Goal: Transaction & Acquisition: Purchase product/service

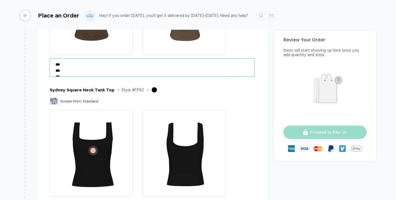
drag, startPoint x: 75, startPoint y: 72, endPoint x: 51, endPoint y: 50, distance: 32.5
click at [51, 50] on div "Sunset Ribbed T-shirt Style # FP28 Screen Print : Standard *** *** *** ****" at bounding box center [153, 11] width 207 height 134
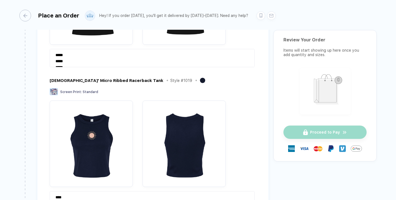
scroll to position [325, 0]
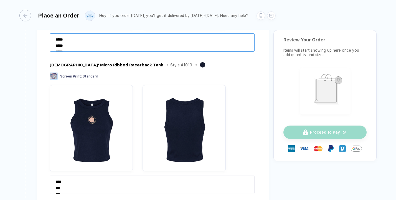
drag, startPoint x: 70, startPoint y: 51, endPoint x: 51, endPoint y: 27, distance: 30.6
click at [51, 27] on div "**********" at bounding box center [198, 100] width 396 height 201
type textarea "*****"
drag, startPoint x: 70, startPoint y: 45, endPoint x: 43, endPoint y: 40, distance: 27.1
click at [43, 40] on div "Review & Confirm Order Item * Sunset Ribbed T-shirt Style # FP28 Screen Print :…" at bounding box center [153, 82] width 232 height 651
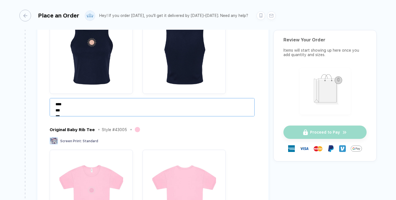
scroll to position [12, 0]
drag, startPoint x: 54, startPoint y: 101, endPoint x: 85, endPoint y: 132, distance: 44.0
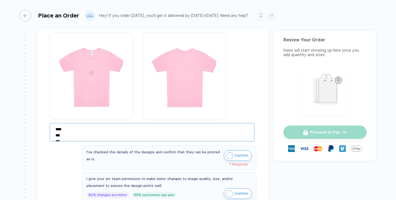
scroll to position [18, 0]
drag, startPoint x: 54, startPoint y: 127, endPoint x: 94, endPoint y: 161, distance: 52.3
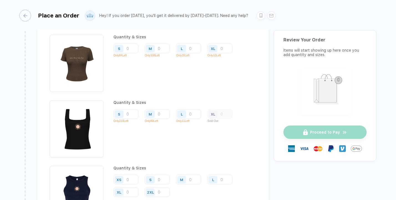
scroll to position [726, 0]
click at [131, 47] on input "number" at bounding box center [126, 48] width 25 height 10
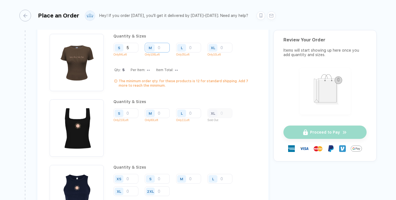
type input "5"
click at [160, 47] on input "number" at bounding box center [157, 48] width 25 height 10
type input "4"
click at [191, 47] on input "number" at bounding box center [188, 48] width 25 height 10
type input "2"
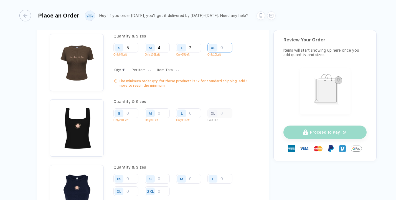
click at [221, 48] on input "number" at bounding box center [220, 48] width 25 height 10
type input "3"
click at [132, 52] on input "number" at bounding box center [126, 48] width 25 height 10
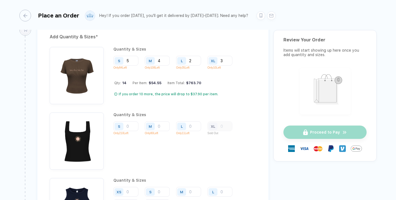
scroll to position [719, 0]
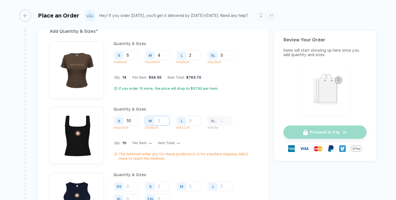
type input "10"
click at [160, 60] on input "number" at bounding box center [157, 55] width 25 height 10
type input "1"
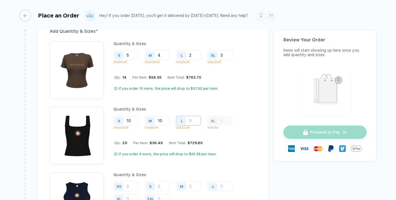
type input "10"
click at [195, 60] on input "number" at bounding box center [188, 55] width 25 height 10
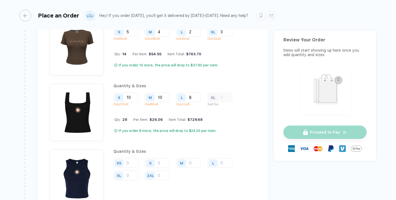
scroll to position [756, 0]
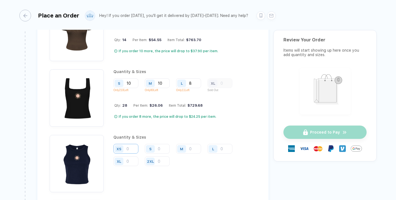
type input "8"
click at [137, 145] on input "number" at bounding box center [126, 149] width 25 height 10
type input "4"
click at [138, 22] on input "number" at bounding box center [126, 18] width 25 height 10
type input "10"
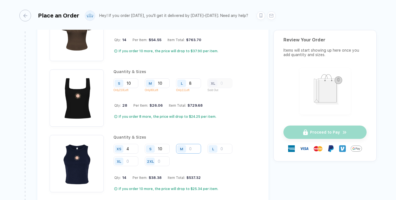
click at [170, 22] on input "number" at bounding box center [157, 18] width 25 height 10
type input "10"
click at [218, 147] on div "L" at bounding box center [214, 149] width 13 height 10
click at [201, 22] on input "number" at bounding box center [188, 18] width 25 height 10
type input "5"
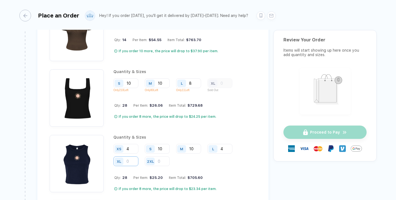
type input "4"
click at [208, 22] on input "number" at bounding box center [220, 18] width 25 height 10
type input "1"
click at [132, 147] on input "4" at bounding box center [126, 149] width 25 height 10
type input "3"
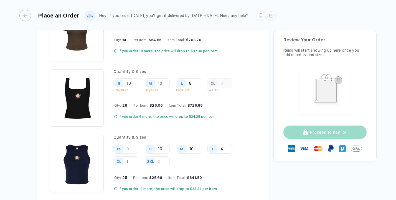
type input "4"
click at [170, 22] on input "10" at bounding box center [157, 18] width 25 height 10
type input "1"
type input "8"
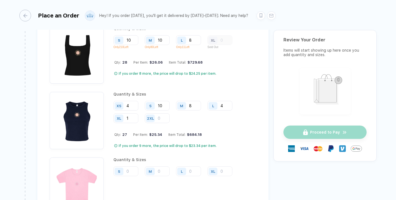
scroll to position [821, 0]
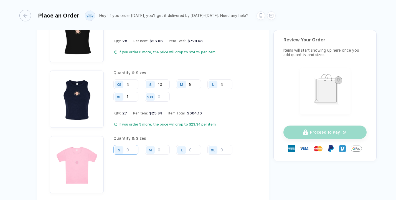
type input "8"
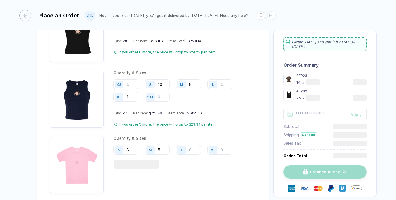
type input "5"
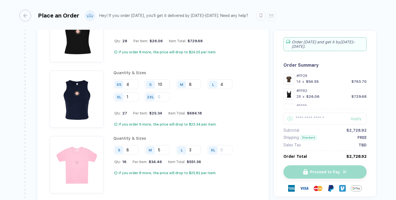
type input "3"
type input "1"
click at [229, 179] on div "Quantity & Sizes S 8 M 5 L 3 XL 1 Qty: 17 Per Item: $33.99 Item Total: $577.83 …" at bounding box center [175, 164] width 123 height 57
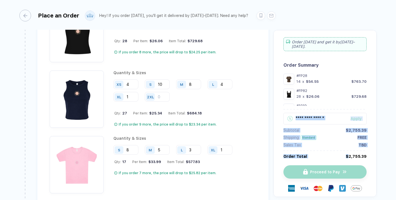
drag, startPoint x: 368, startPoint y: 155, endPoint x: 347, endPoint y: 157, distance: 21.4
click at [347, 157] on div "Order [DATE] and get it by [DATE]–[DATE] . Order Summary #FP28 14 x $54.55 $763…" at bounding box center [325, 113] width 103 height 167
click at [370, 156] on div "Order [DATE] and get it by [DATE]–[DATE] . Order Summary #FP28 14 x $54.55 $763…" at bounding box center [325, 113] width 103 height 167
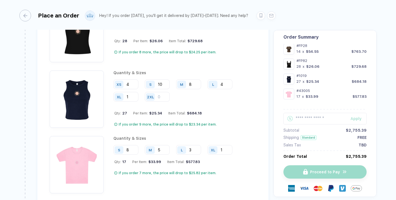
scroll to position [30, 0]
drag, startPoint x: 296, startPoint y: 97, endPoint x: 366, endPoint y: 97, distance: 70.2
click at [366, 97] on div "Order [DATE] and get it by [DATE]–[DATE] . Order Summary #FP28 14 x $54.55 $763…" at bounding box center [325, 113] width 103 height 167
copy div "17 x $33.99 $577.83"
click at [297, 51] on div "14" at bounding box center [299, 51] width 4 height 4
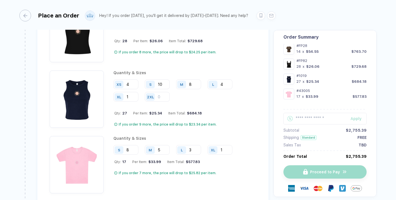
drag, startPoint x: 296, startPoint y: 51, endPoint x: 366, endPoint y: 52, distance: 70.2
click at [366, 52] on div "Order [DATE] and get it by [DATE]–[DATE] . Order Summary #FP28 14 x $54.55 $763…" at bounding box center [325, 113] width 103 height 167
drag, startPoint x: 296, startPoint y: 52, endPoint x: 358, endPoint y: 49, distance: 62.5
click at [358, 49] on div "#FP28 14 x $54.55 $763.70" at bounding box center [332, 49] width 70 height 11
click at [366, 51] on div "Order [DATE] and get it by [DATE]–[DATE] . Order Summary #FP28 14 x $54.55 $763…" at bounding box center [325, 113] width 103 height 167
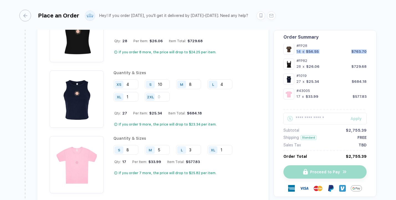
drag, startPoint x: 366, startPoint y: 51, endPoint x: 295, endPoint y: 53, distance: 71.3
click at [295, 53] on div "Order [DATE] and get it by [DATE]–[DATE] . Order Summary #FP28 14 x $54.55 $763…" at bounding box center [325, 113] width 103 height 167
copy div "14 x $54.55 $763.70"
click at [318, 77] on div "#1019" at bounding box center [332, 76] width 70 height 4
drag, startPoint x: 295, startPoint y: 82, endPoint x: 366, endPoint y: 80, distance: 70.8
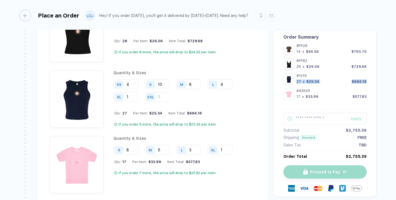
click at [366, 80] on div "Order [DATE] and get it by [DATE]–[DATE] . Order Summary #FP28 14 x $54.55 $763…" at bounding box center [325, 113] width 103 height 167
copy div "27 x $25.34 $684.18"
drag, startPoint x: 344, startPoint y: 156, endPoint x: 364, endPoint y: 156, distance: 20.8
click at [364, 156] on div "Order Total $2,755.39" at bounding box center [325, 156] width 83 height 4
copy div "$2,755.39"
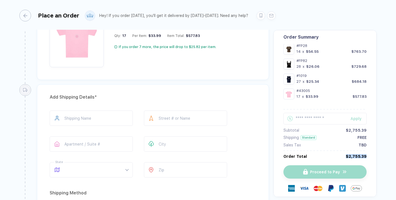
scroll to position [948, 0]
